Goal: Transaction & Acquisition: Purchase product/service

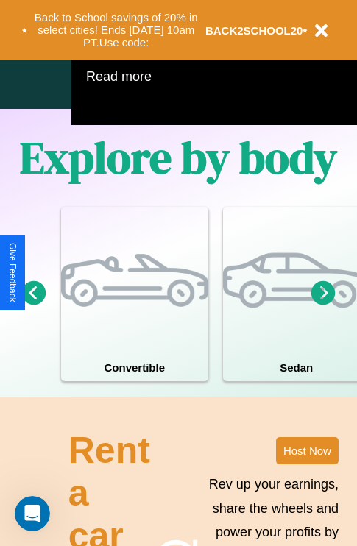
scroll to position [946, 0]
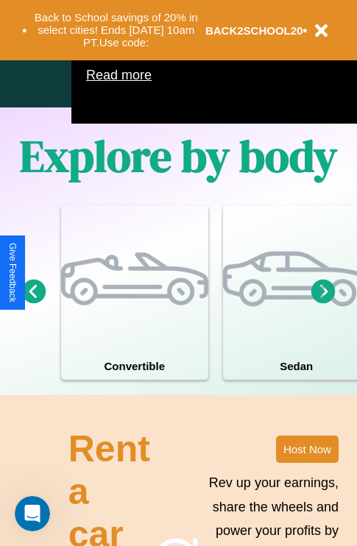
click at [323, 303] on icon at bounding box center [324, 291] width 24 height 24
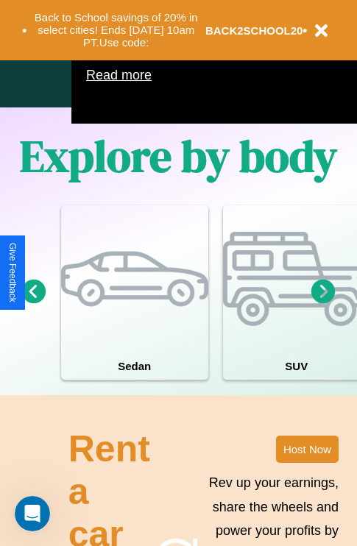
click at [323, 303] on icon at bounding box center [324, 291] width 24 height 24
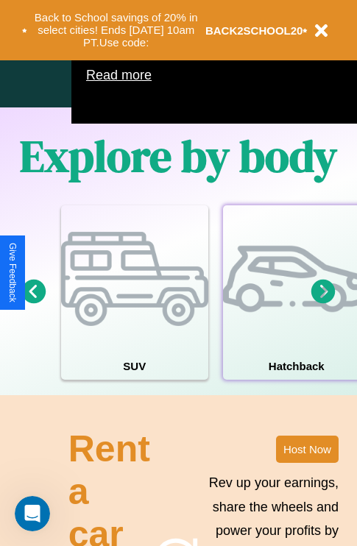
click at [295, 314] on div at bounding box center [296, 278] width 147 height 147
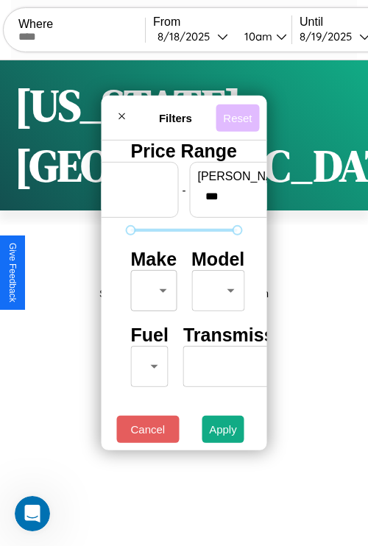
click at [237, 113] on button "Reset" at bounding box center [237, 117] width 43 height 27
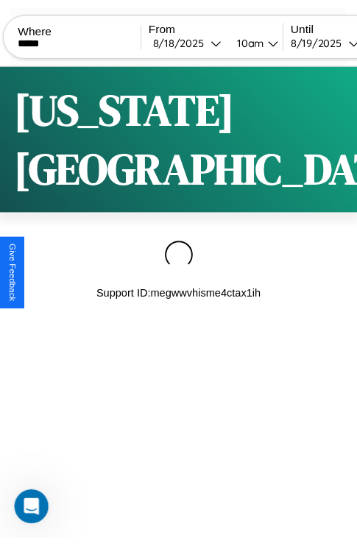
scroll to position [0, 125]
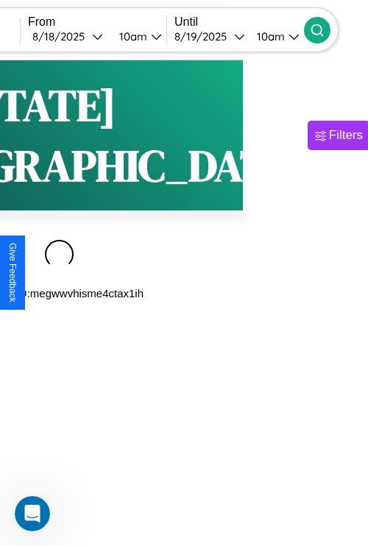
type input "*****"
click at [325, 29] on icon at bounding box center [317, 30] width 15 height 15
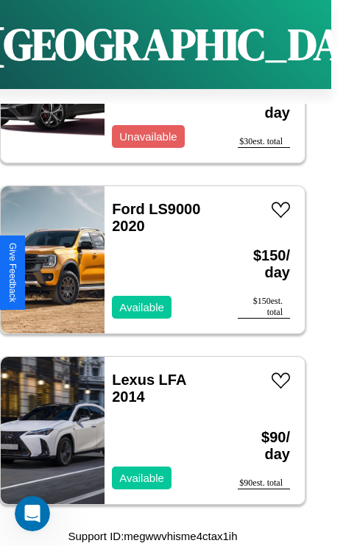
scroll to position [6377, 0]
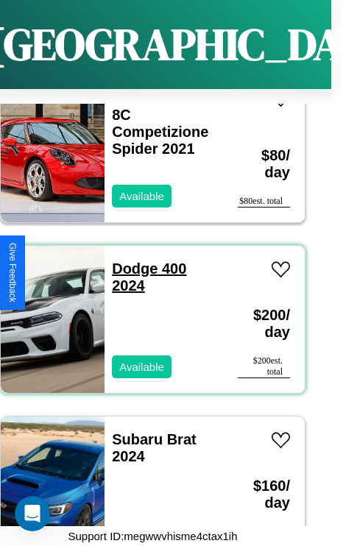
click at [130, 261] on link "Dodge 400 2024" at bounding box center [149, 277] width 74 height 33
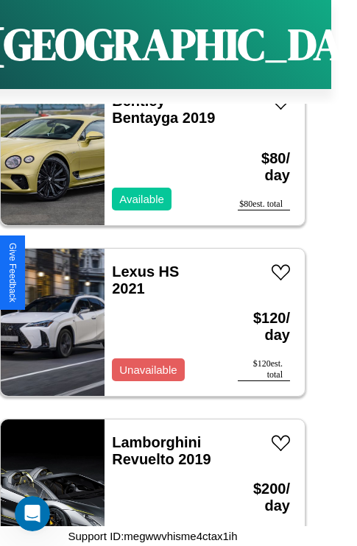
scroll to position [2960, 0]
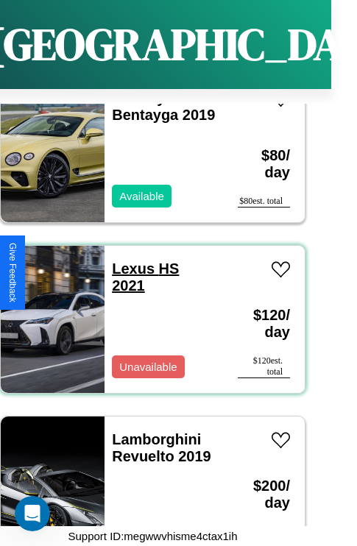
click at [129, 261] on link "Lexus HS 2021" at bounding box center [145, 277] width 67 height 33
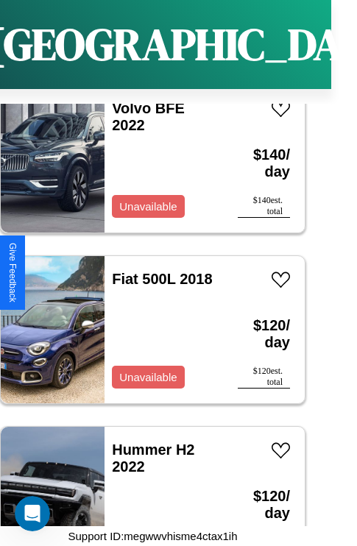
scroll to position [12357, 0]
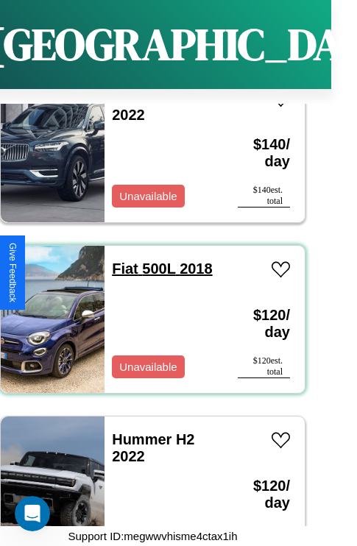
click at [120, 261] on link "Fiat 500L 2018" at bounding box center [162, 269] width 100 height 16
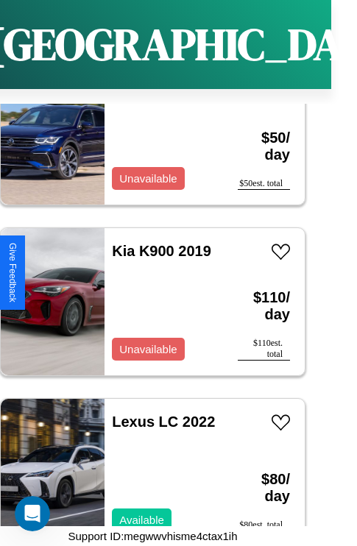
scroll to position [8256, 0]
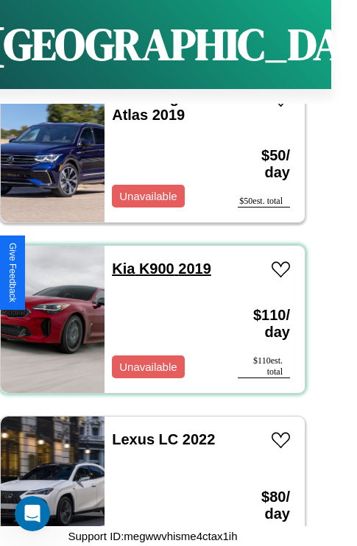
click at [119, 261] on link "Kia K900 2019" at bounding box center [161, 269] width 99 height 16
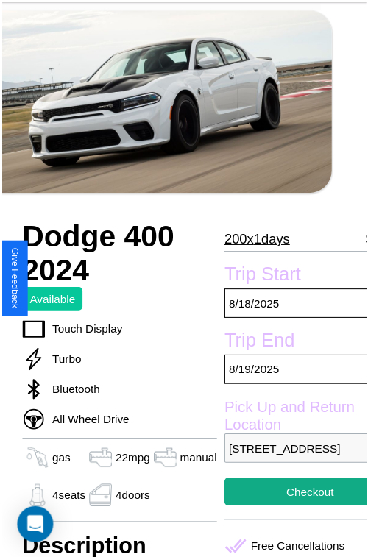
scroll to position [73, 50]
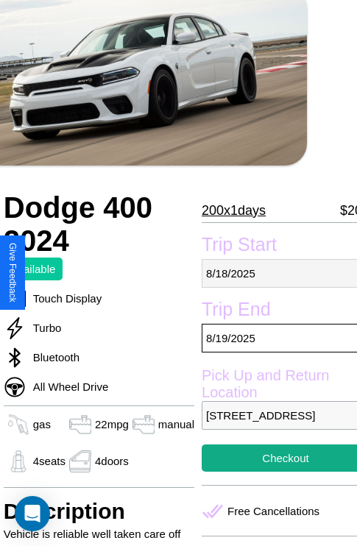
click at [273, 273] on p "[DATE]" at bounding box center [286, 273] width 168 height 29
select select "*"
select select "****"
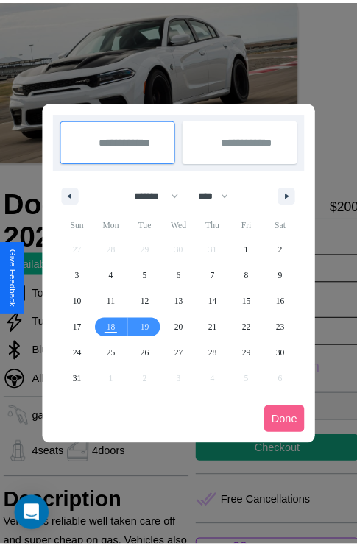
scroll to position [0, 50]
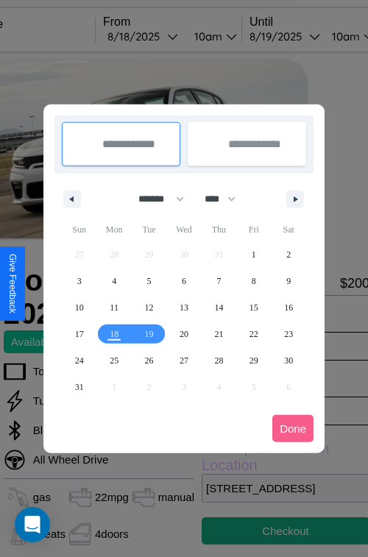
click at [163, 36] on div at bounding box center [184, 278] width 368 height 557
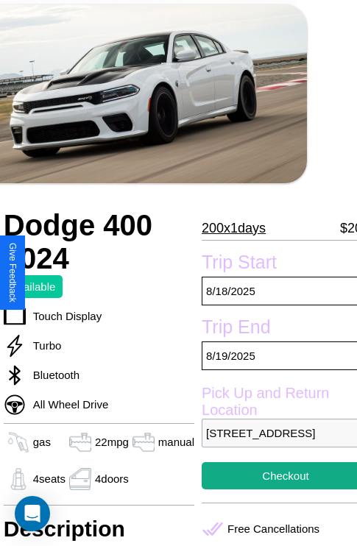
scroll to position [278, 50]
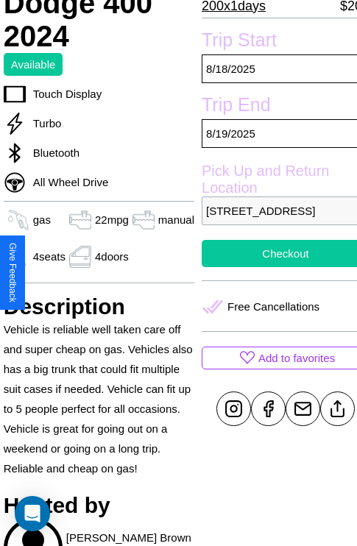
click at [273, 267] on button "Checkout" at bounding box center [286, 253] width 168 height 27
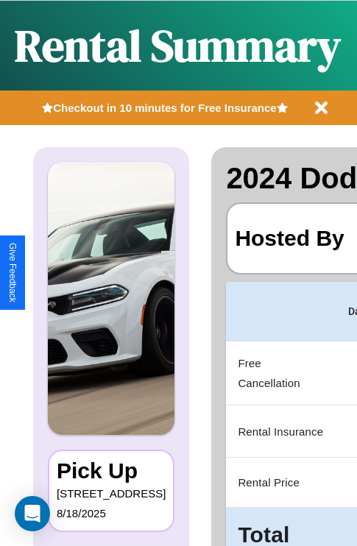
scroll to position [0, 278]
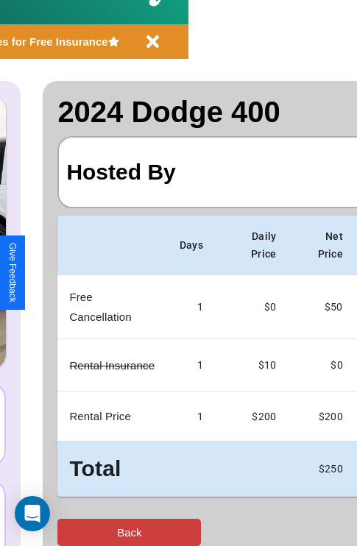
click at [71, 532] on button "Back" at bounding box center [129, 532] width 144 height 27
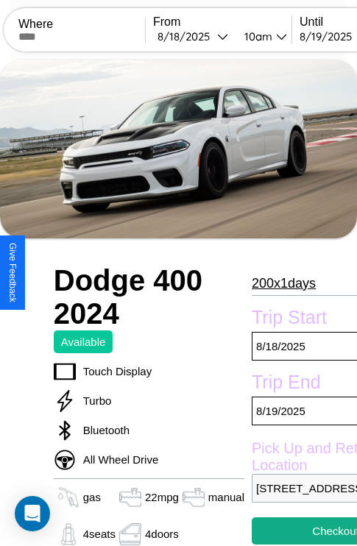
scroll to position [679, 0]
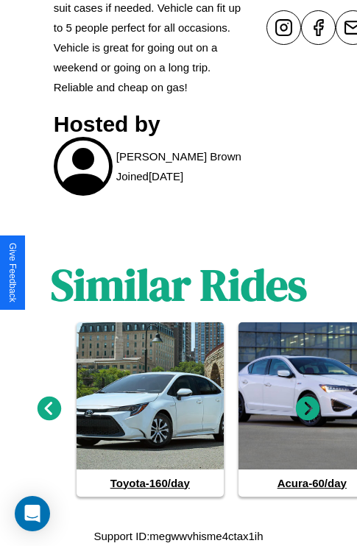
click at [308, 409] on icon at bounding box center [308, 408] width 24 height 24
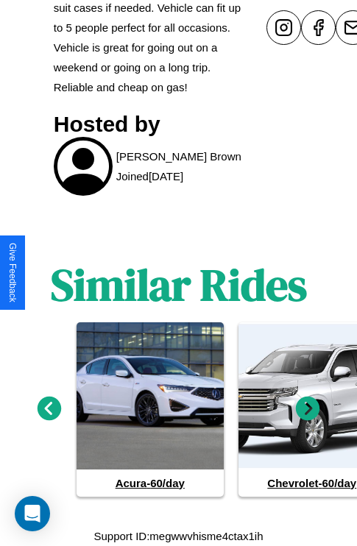
click at [49, 409] on icon at bounding box center [50, 408] width 24 height 24
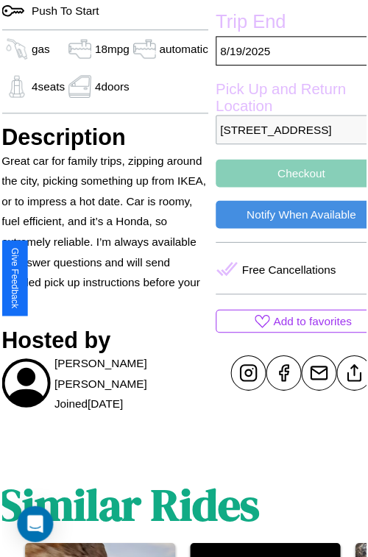
scroll to position [513, 62]
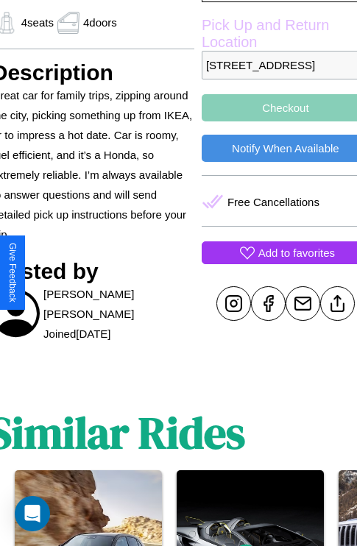
click at [273, 263] on p "Add to favorites" at bounding box center [296, 253] width 77 height 20
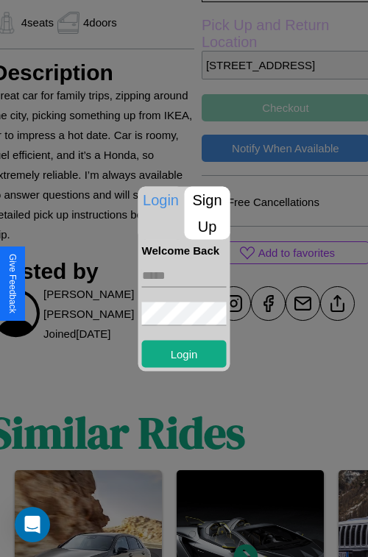
click at [207, 213] on p "Sign Up" at bounding box center [208, 212] width 46 height 53
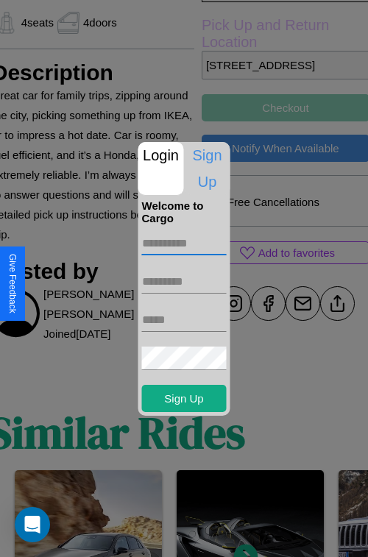
click at [184, 243] on input "text" at bounding box center [184, 244] width 85 height 24
type input "******"
click at [184, 281] on input "text" at bounding box center [184, 282] width 85 height 24
type input "******"
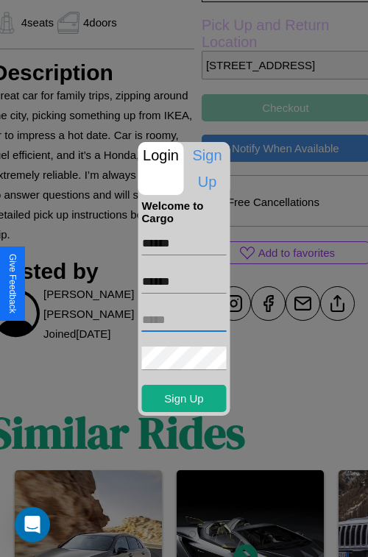
click at [184, 320] on input "text" at bounding box center [184, 321] width 85 height 24
type input "**********"
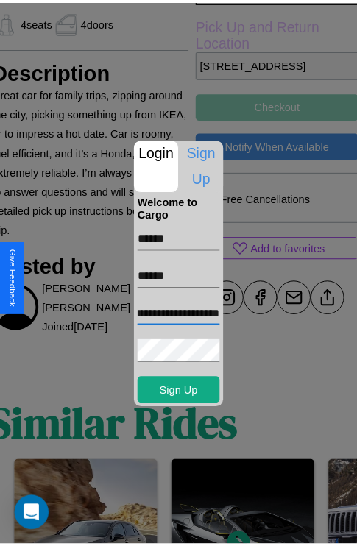
scroll to position [0, 0]
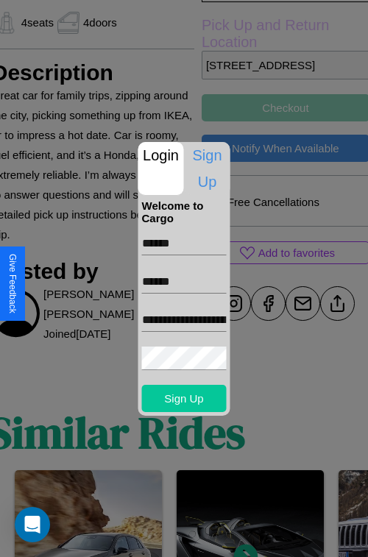
click at [184, 398] on button "Sign Up" at bounding box center [184, 398] width 85 height 27
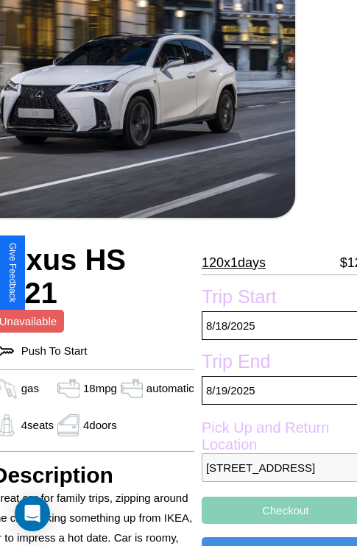
scroll to position [99, 62]
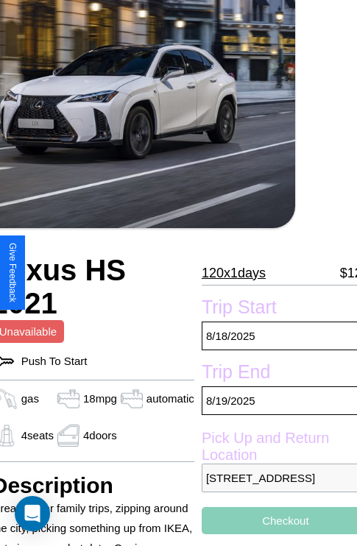
click at [227, 272] on p "120 x 1 days" at bounding box center [234, 273] width 64 height 24
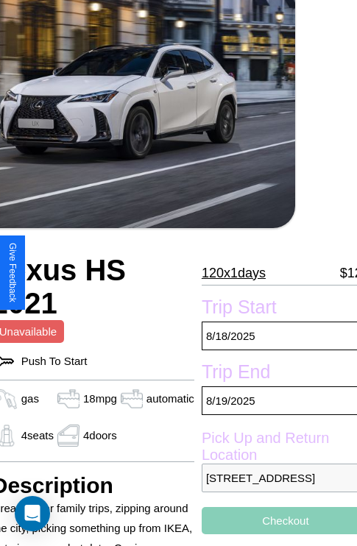
click at [227, 272] on p "120 x 1 days" at bounding box center [234, 273] width 64 height 24
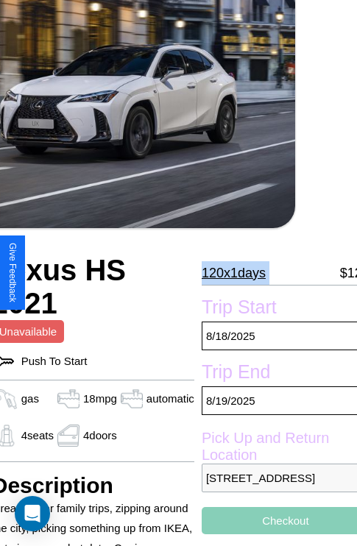
click at [227, 272] on p "120 x 1 days" at bounding box center [234, 273] width 64 height 24
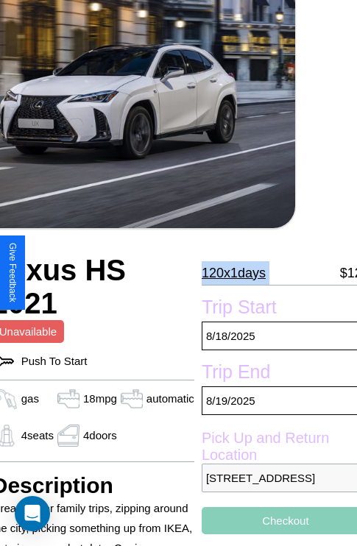
click at [227, 272] on p "120 x 1 days" at bounding box center [234, 273] width 64 height 24
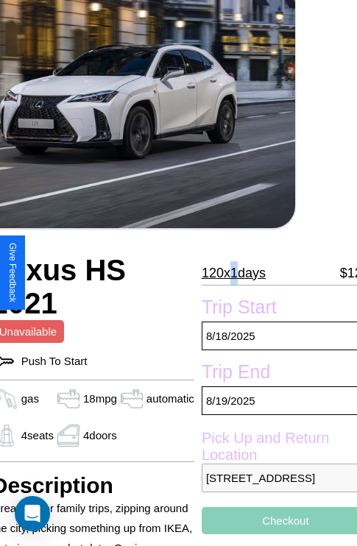
click at [227, 272] on p "120 x 1 days" at bounding box center [234, 273] width 64 height 24
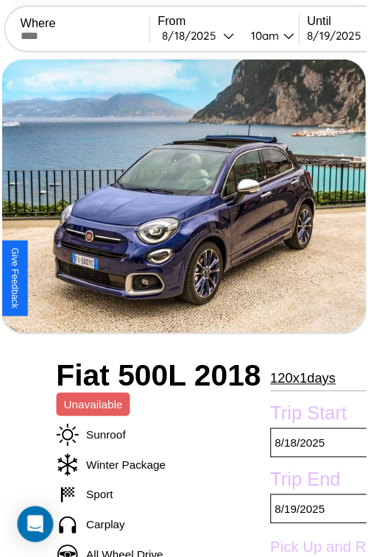
scroll to position [163, 62]
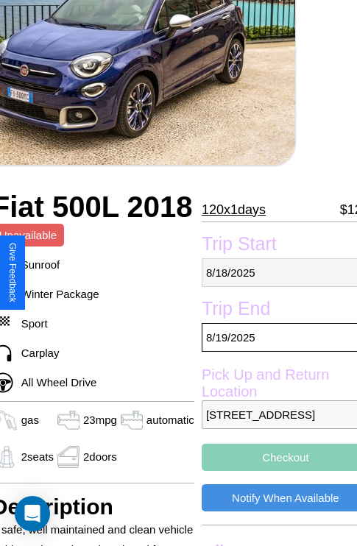
click at [273, 272] on p "8 / 18 / 2025" at bounding box center [286, 272] width 168 height 29
select select "*"
select select "****"
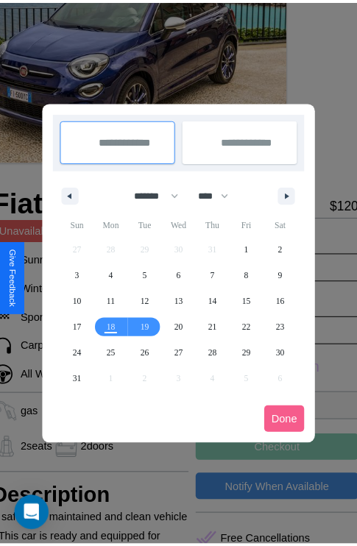
scroll to position [0, 62]
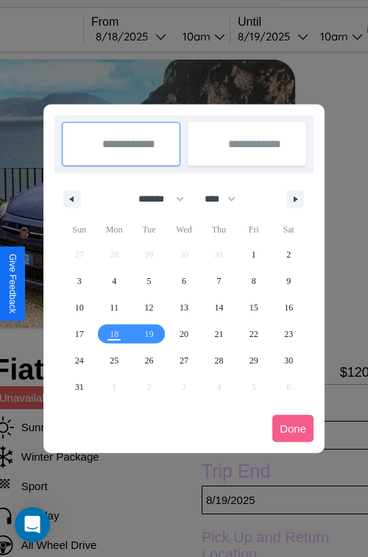
click at [151, 36] on div at bounding box center [184, 278] width 368 height 557
